Goal: Find specific fact: Find specific fact

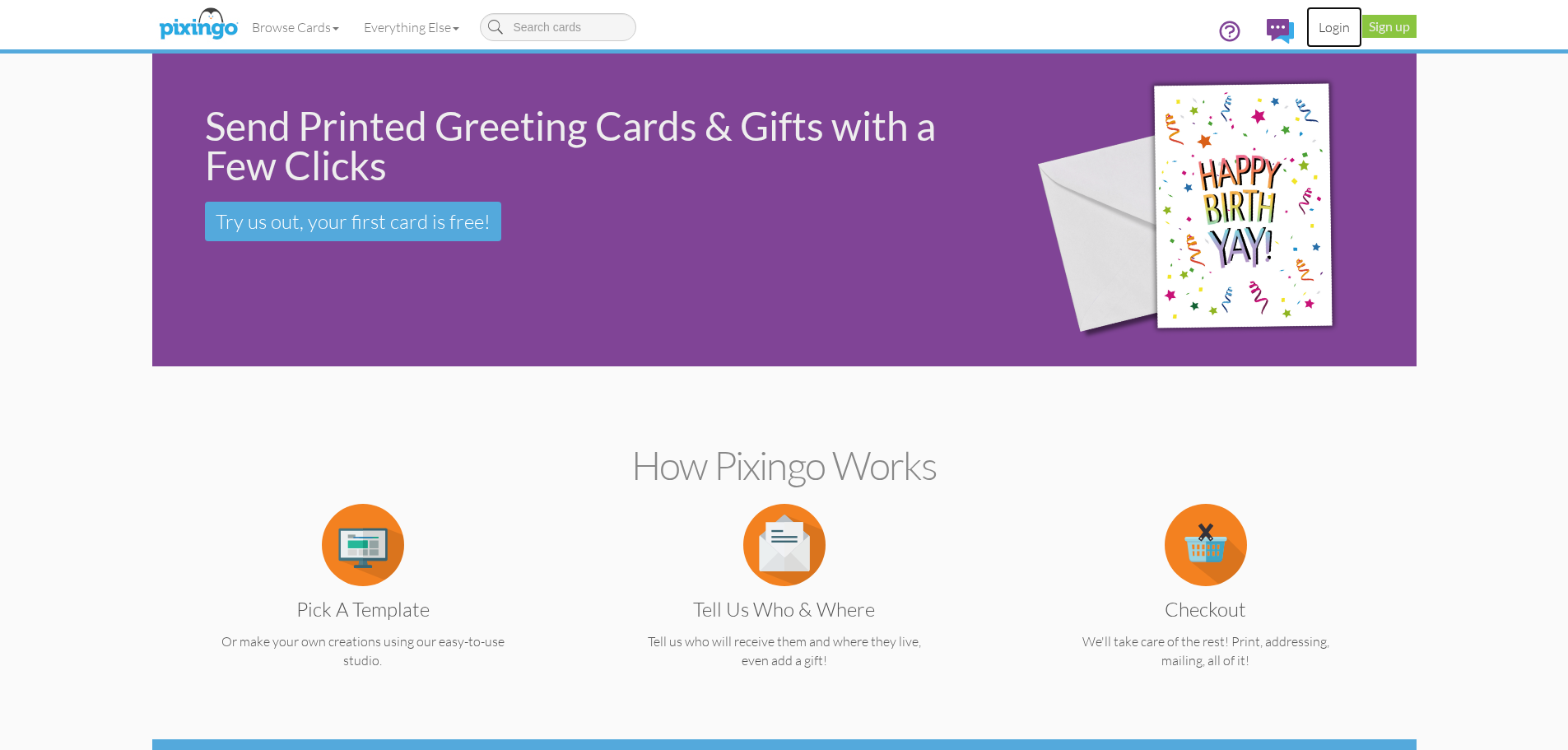
click at [1336, 22] on link "Login" at bounding box center [1334, 28] width 56 height 41
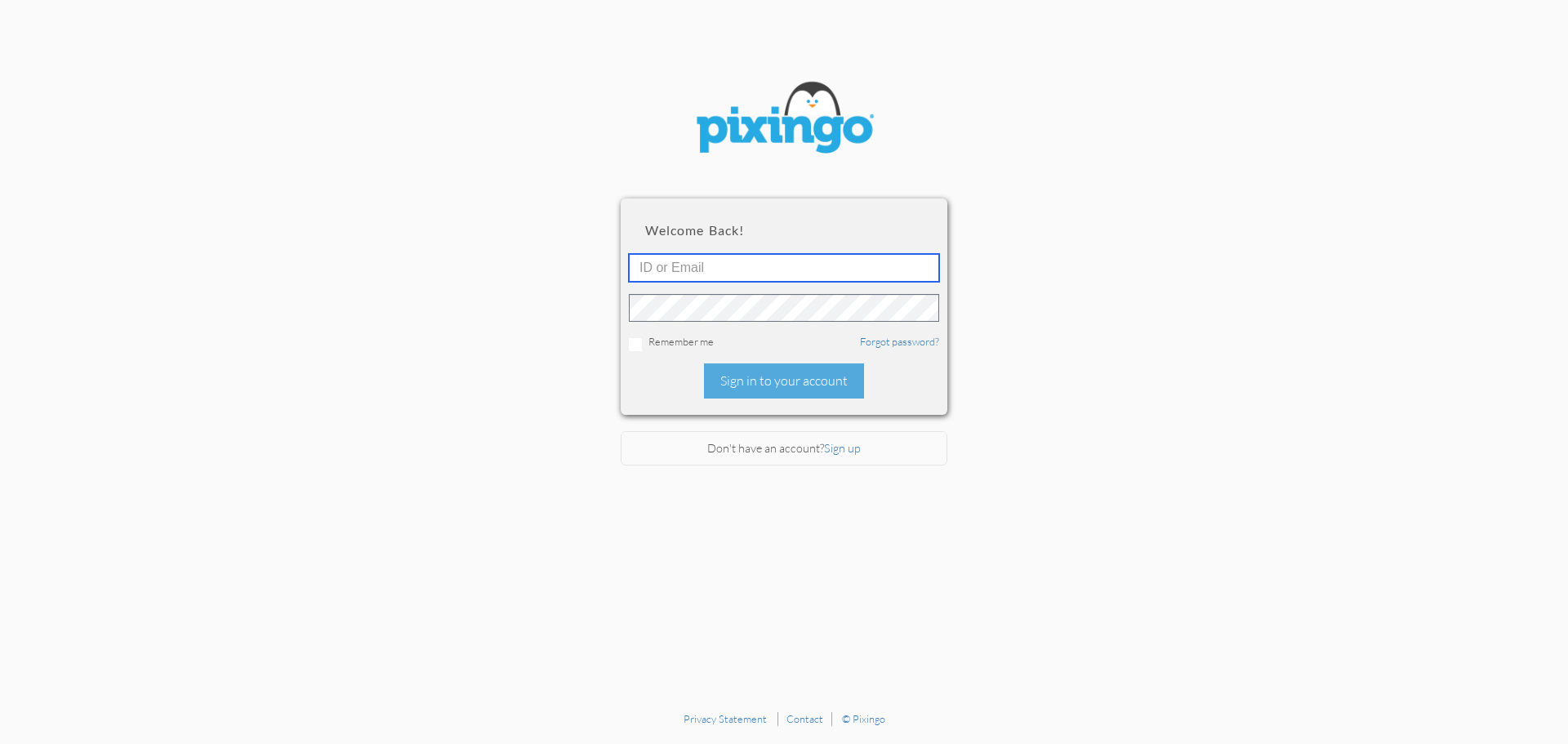
type input "[EMAIL_ADDRESS][DOMAIN_NAME]"
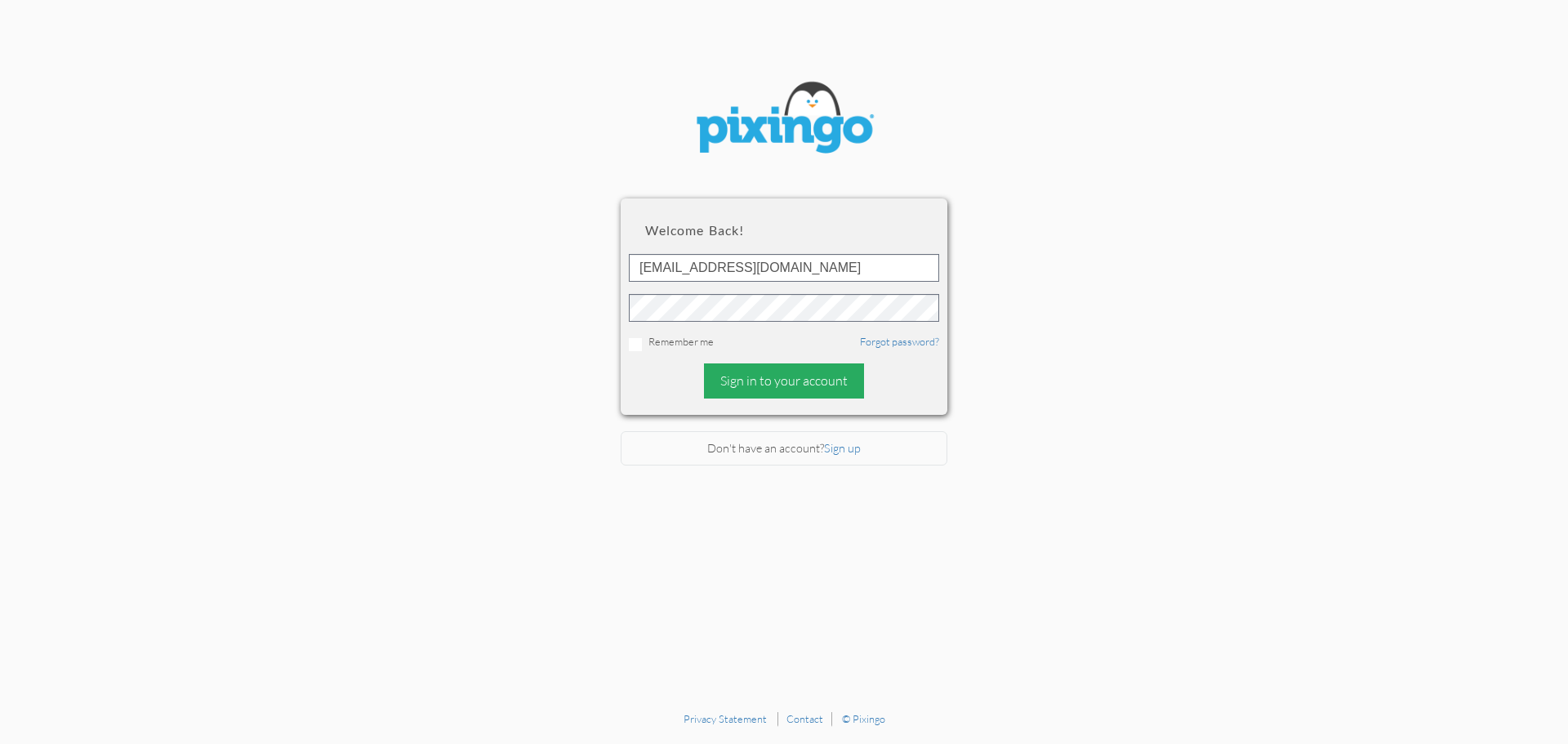
click at [798, 380] on div "Sign in to your account" at bounding box center [784, 381] width 160 height 35
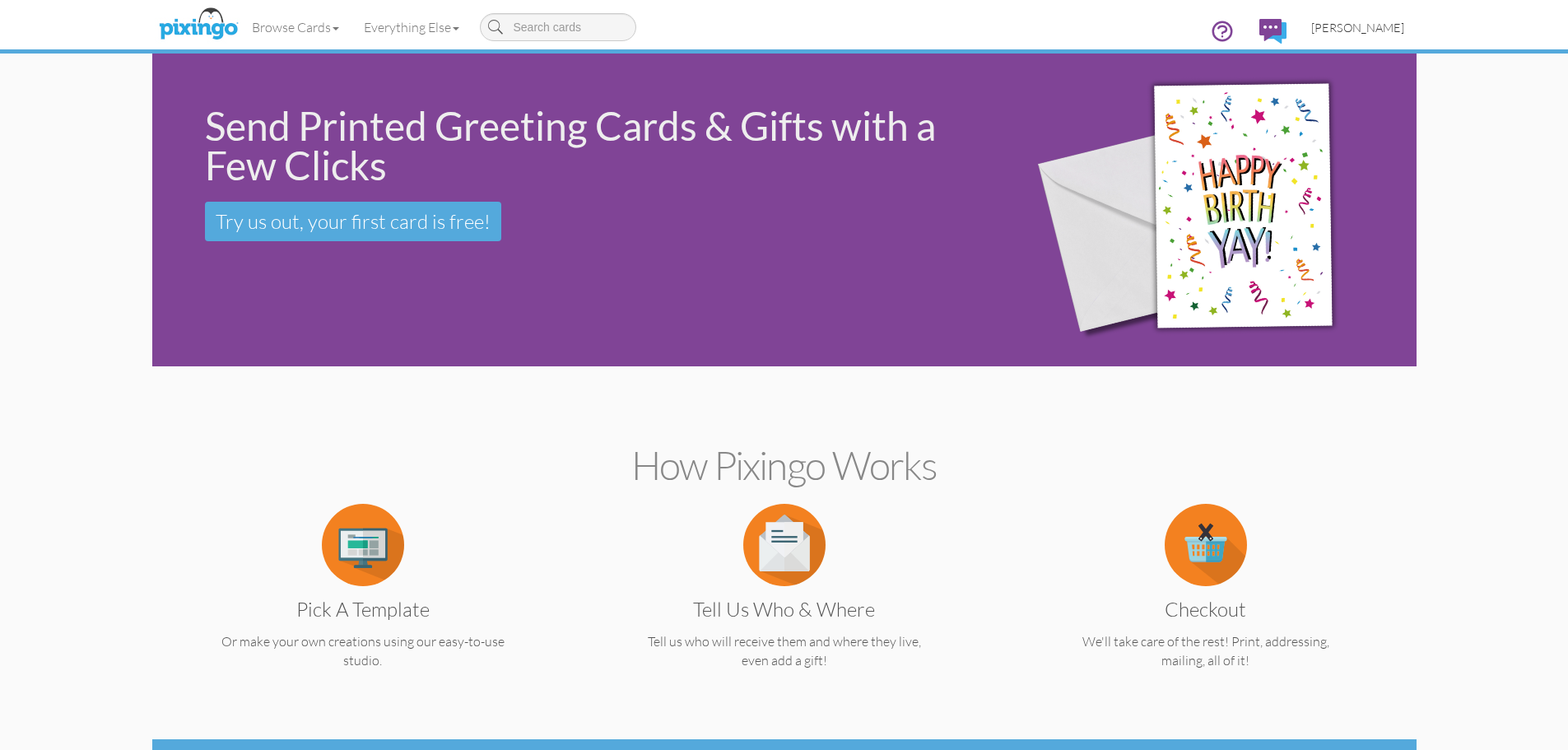
click at [1368, 28] on span "[PERSON_NAME]" at bounding box center [1358, 28] width 93 height 14
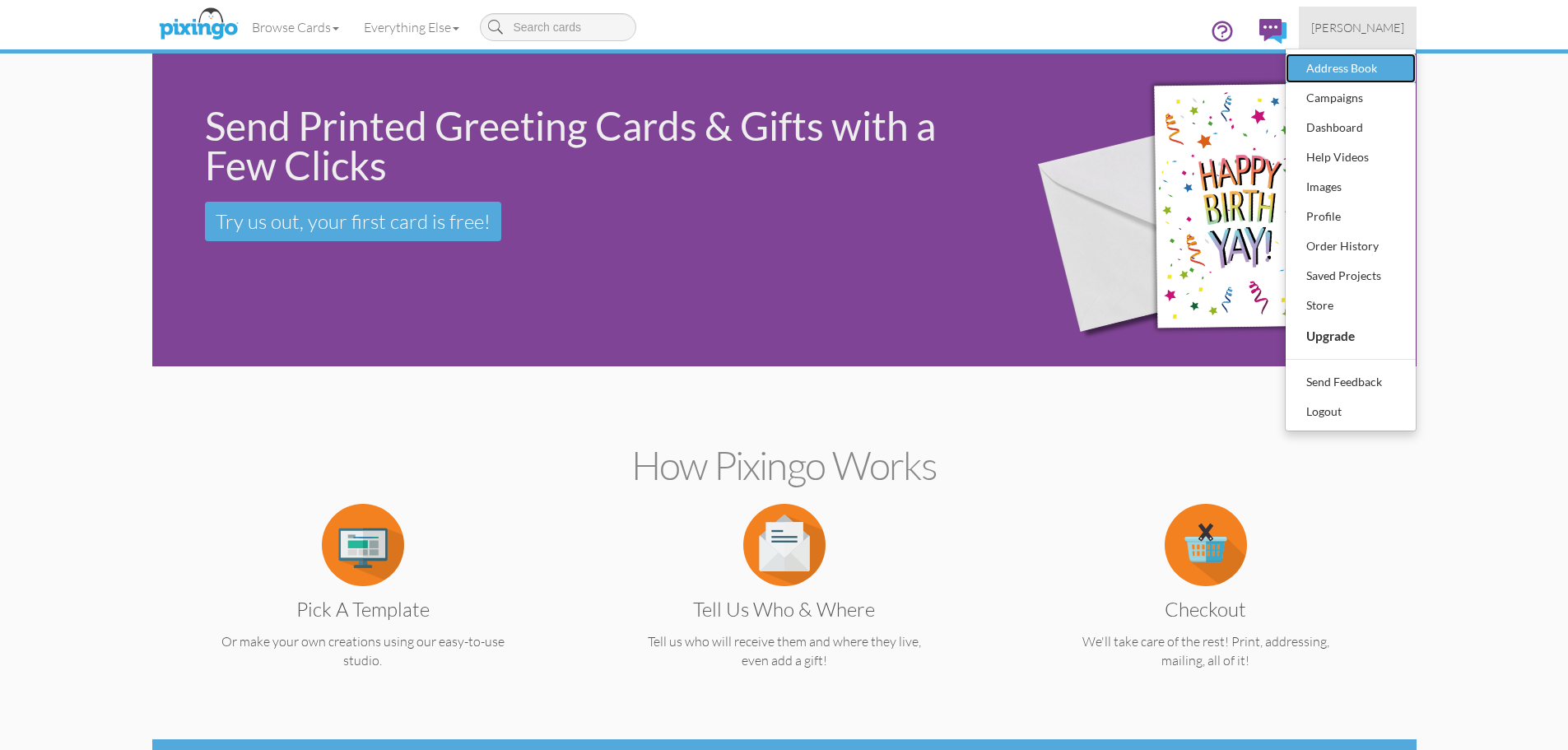
click at [1384, 67] on div "Address Book" at bounding box center [1350, 68] width 97 height 25
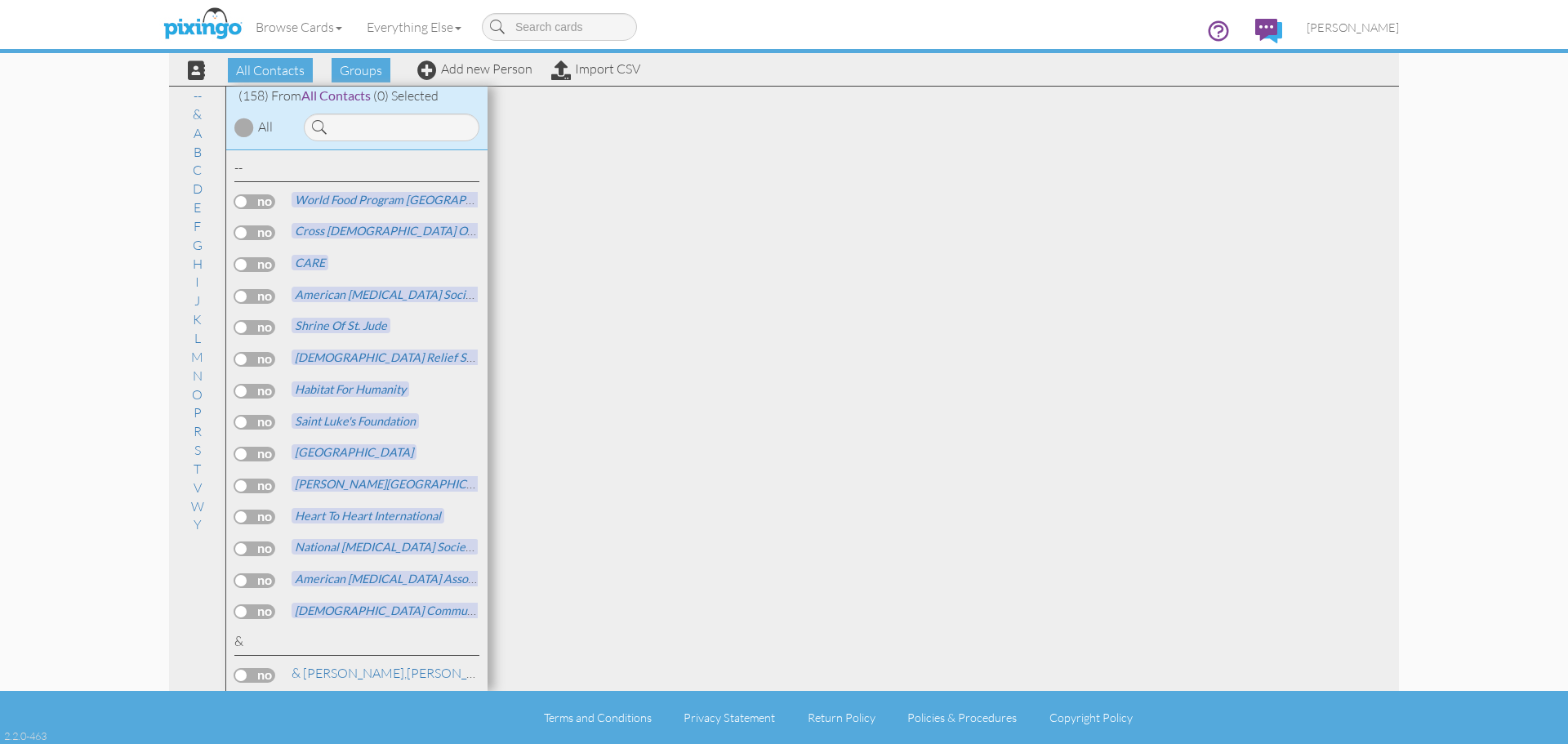
click at [363, 154] on div "-- World Food Program [GEOGRAPHIC_DATA] Cross [DEMOGRAPHIC_DATA] Outreach" at bounding box center [357, 421] width 261 height 542
click at [361, 134] on input at bounding box center [391, 127] width 176 height 27
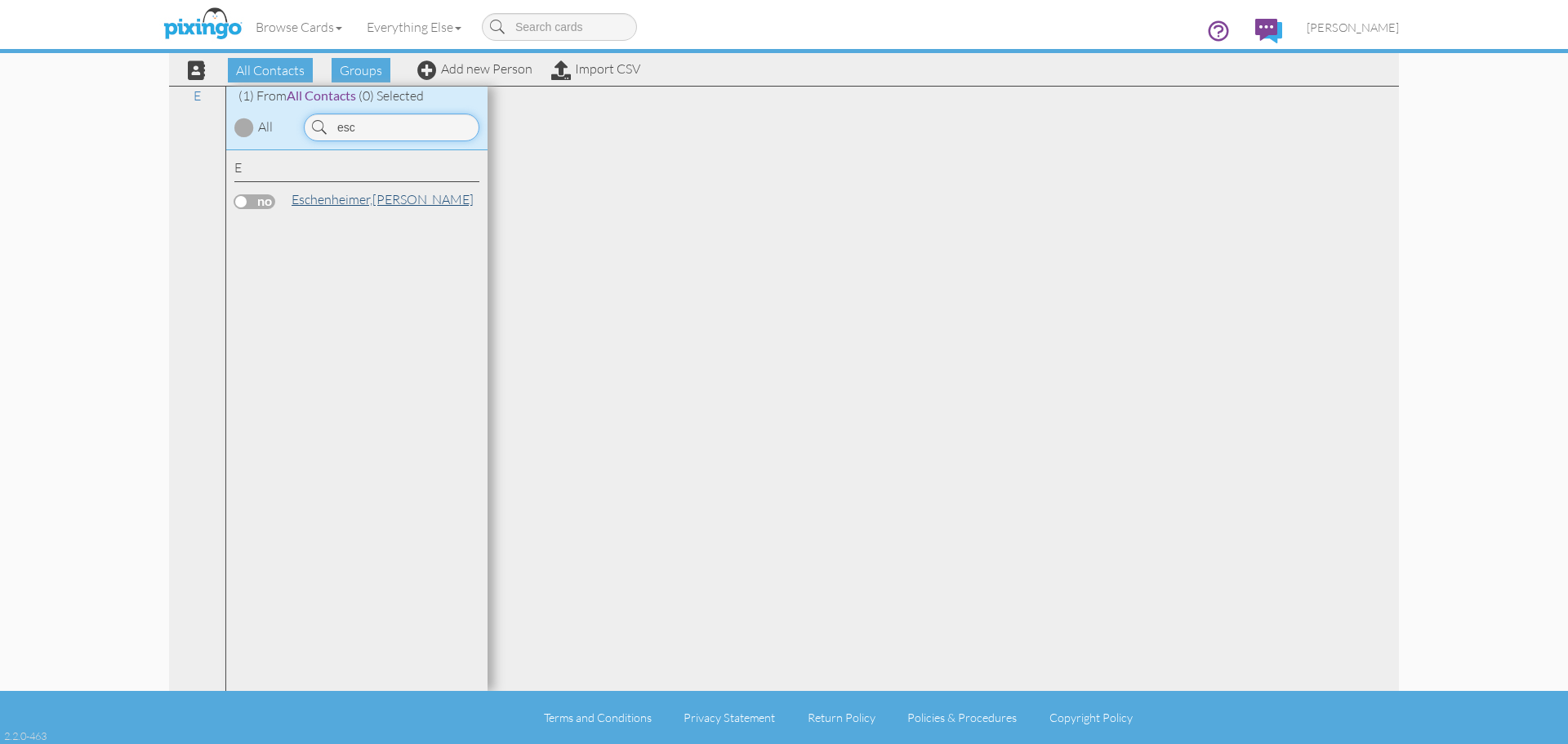
type input "esc"
click at [349, 199] on span "Eschenheimer," at bounding box center [332, 199] width 81 height 16
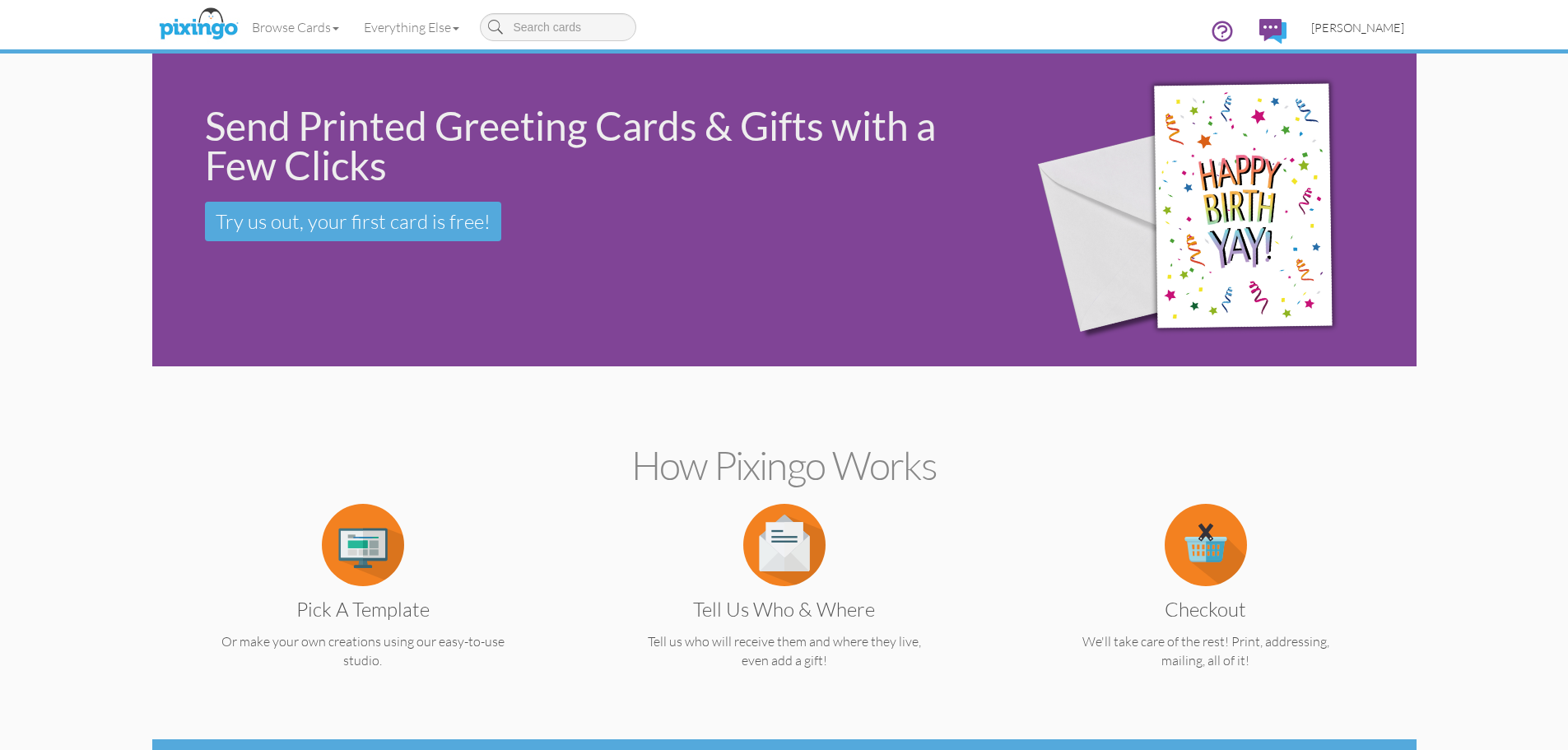
click at [1379, 21] on span "[PERSON_NAME]" at bounding box center [1358, 28] width 93 height 14
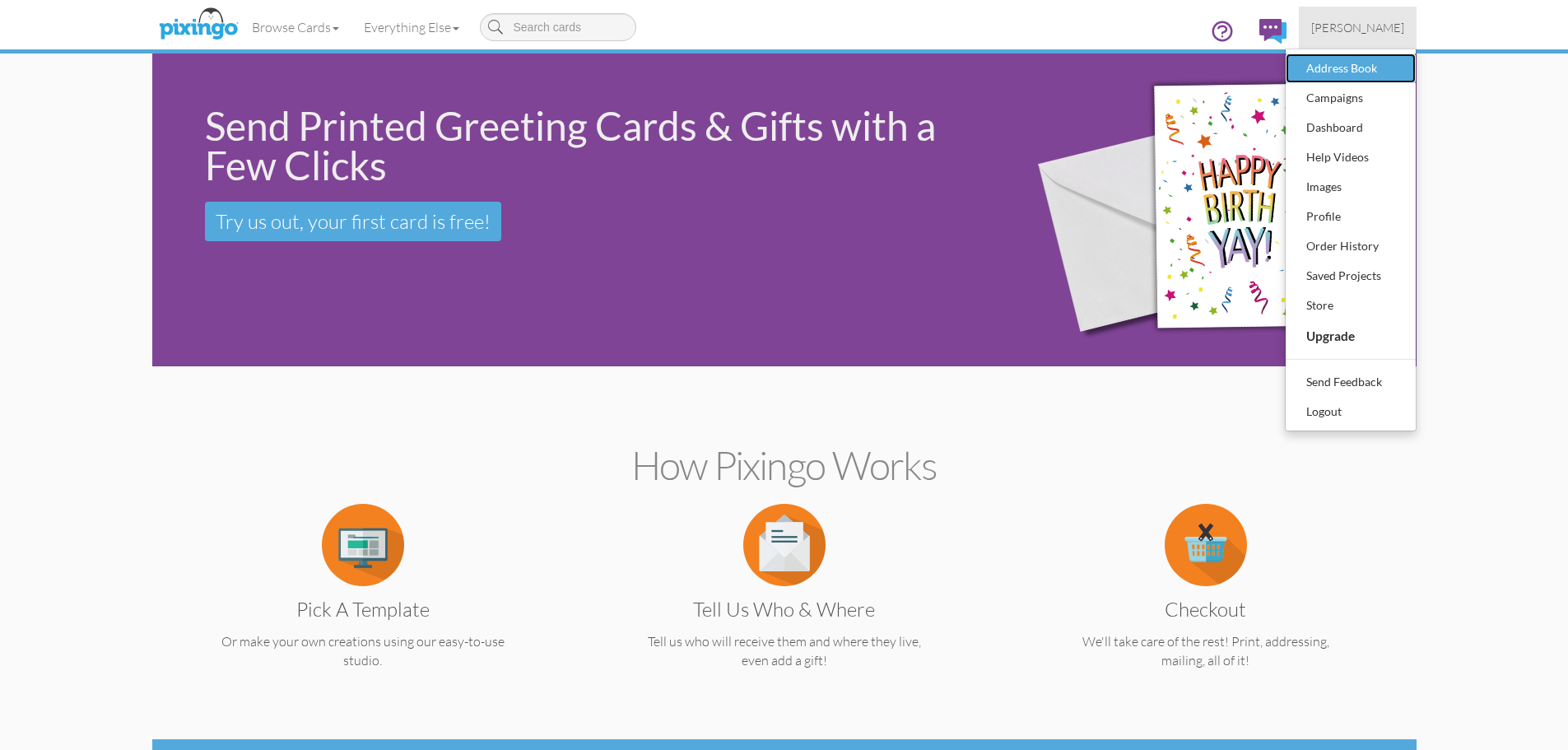
click at [1379, 60] on div "Address Book" at bounding box center [1350, 68] width 97 height 25
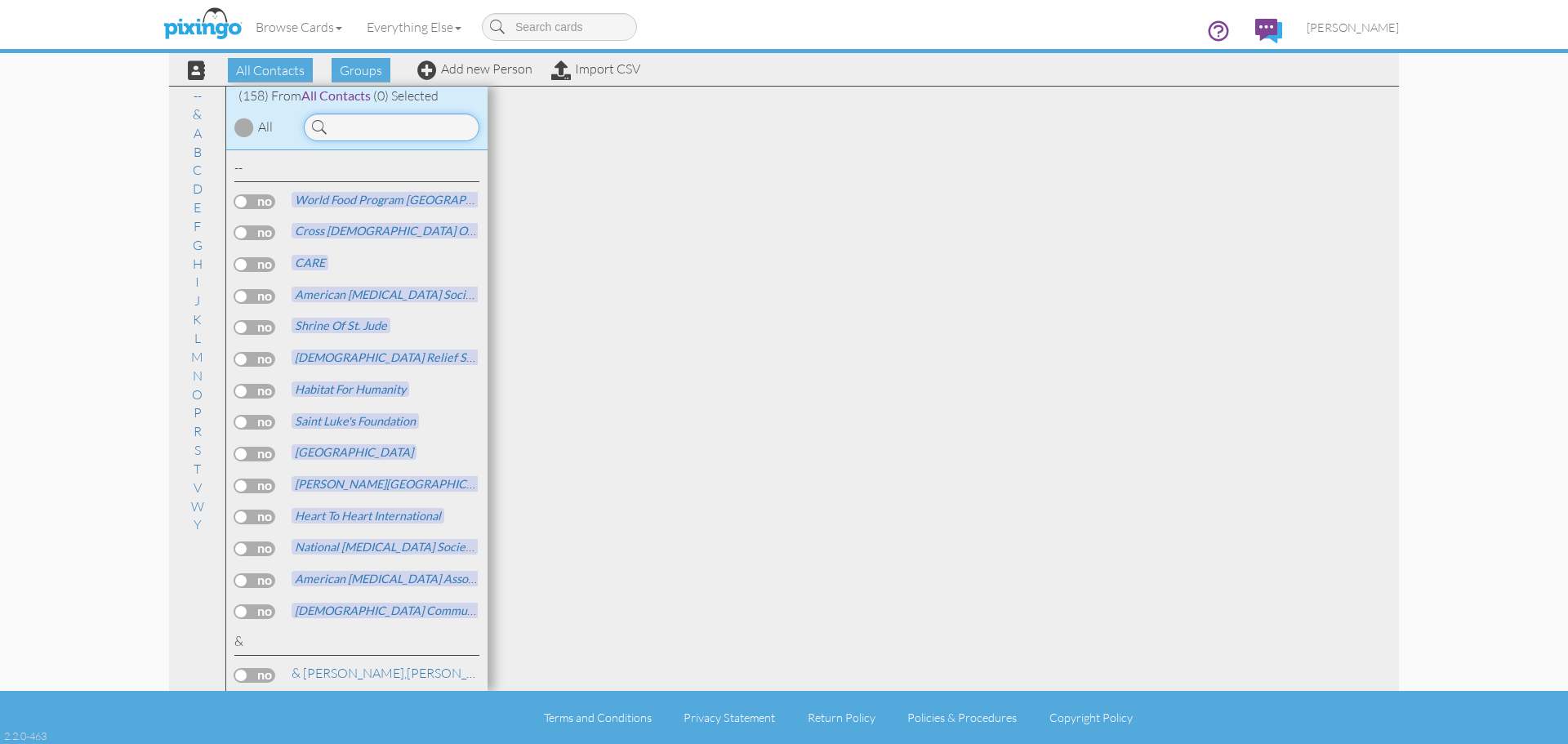
click at [393, 121] on input at bounding box center [391, 127] width 176 height 27
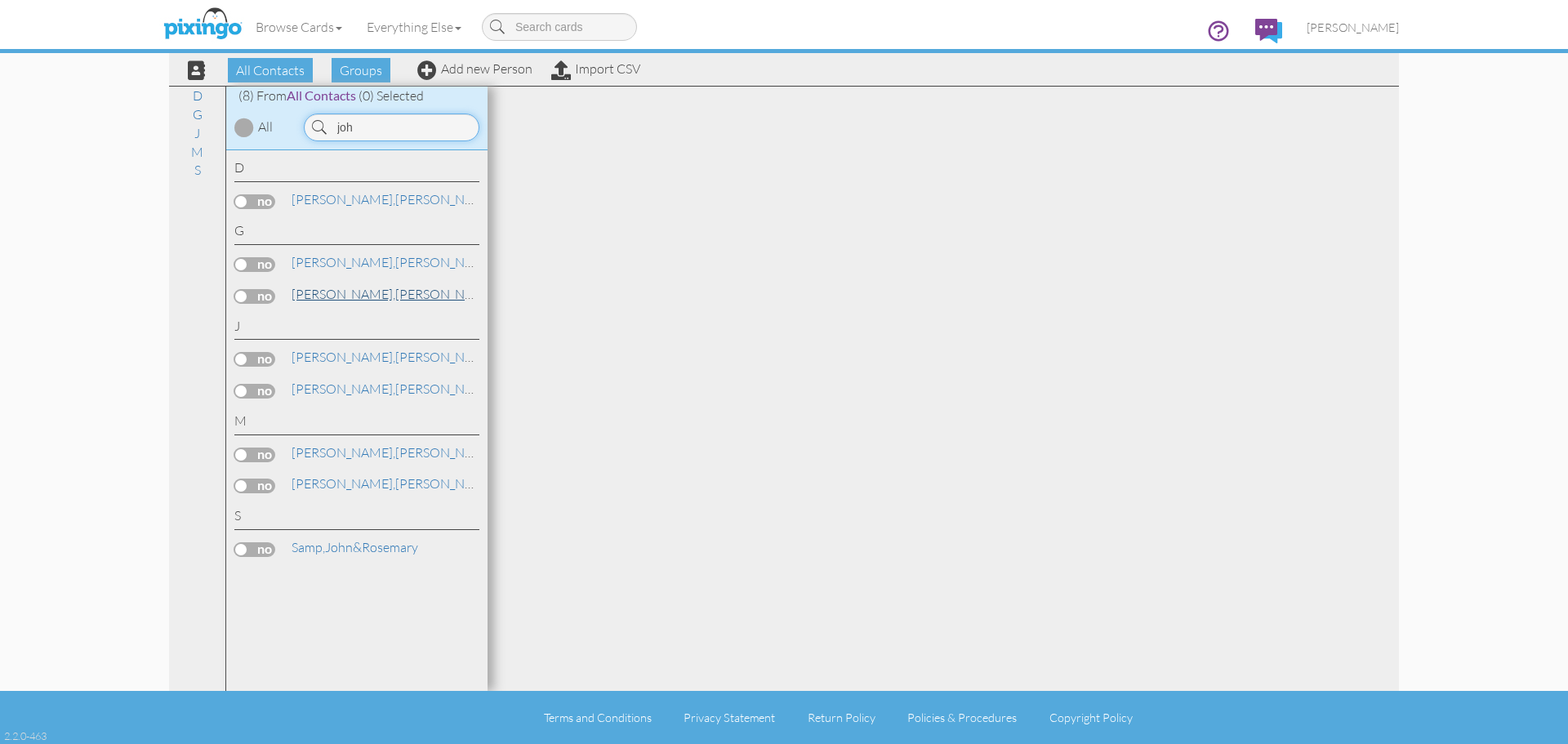
type input "joh"
click at [361, 292] on link "[PERSON_NAME] & Tess" at bounding box center [412, 294] width 246 height 20
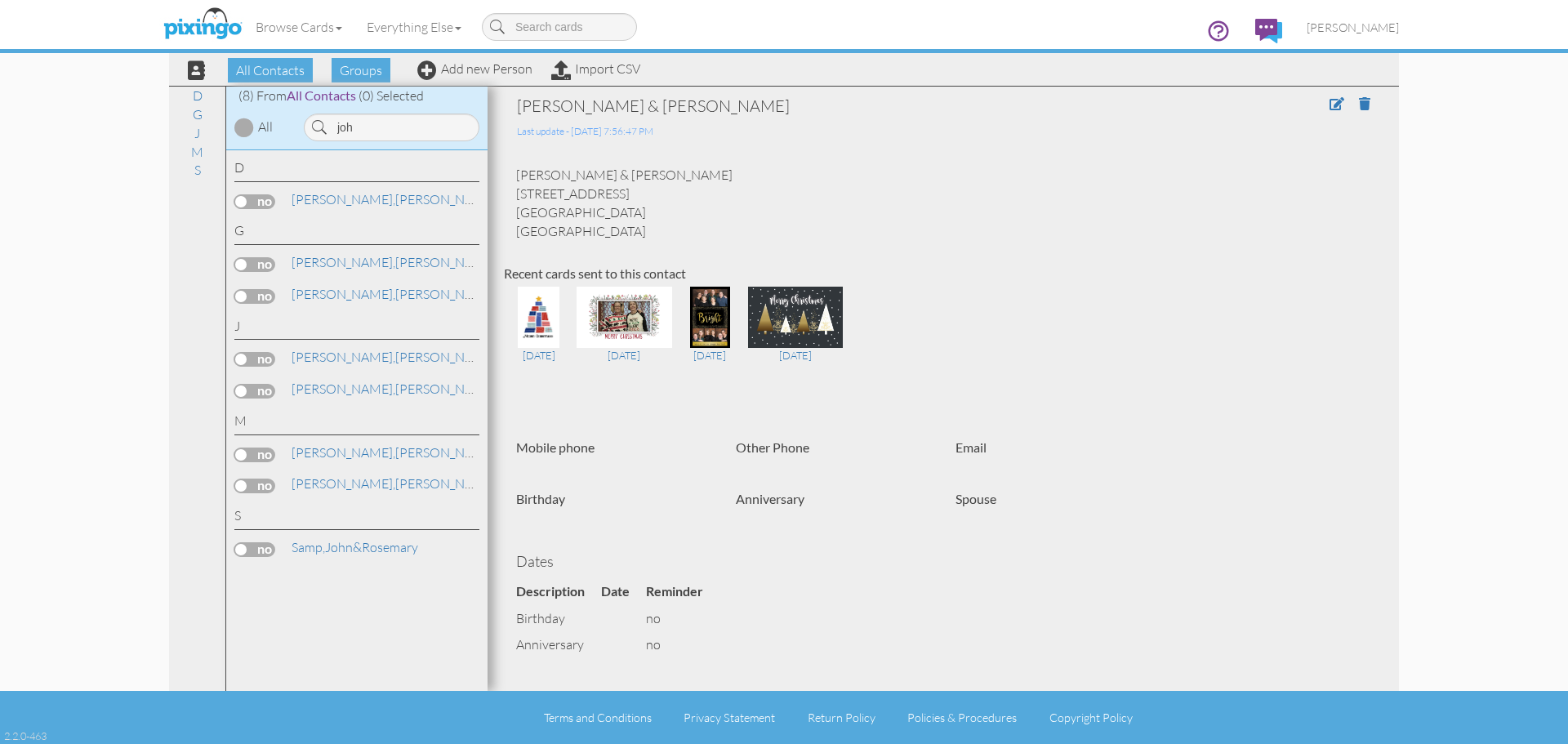
drag, startPoint x: 516, startPoint y: 194, endPoint x: 694, endPoint y: 205, distance: 178.3
click at [694, 205] on div "[PERSON_NAME] & [PERSON_NAME] [STREET_ADDRESS] [GEOGRAPHIC_DATA] [GEOGRAPHIC_DA…" at bounding box center [943, 202] width 879 height 75
copy div "[STREET_ADDRESS]"
